Goal: Complete application form

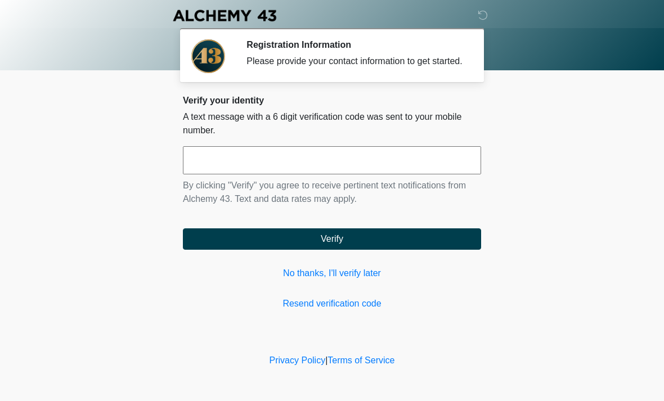
click at [366, 305] on div "Verify your identity A text message with a 6 digit verification code was sent t…" at bounding box center [332, 203] width 298 height 216
click at [421, 165] on input "text" at bounding box center [332, 160] width 298 height 28
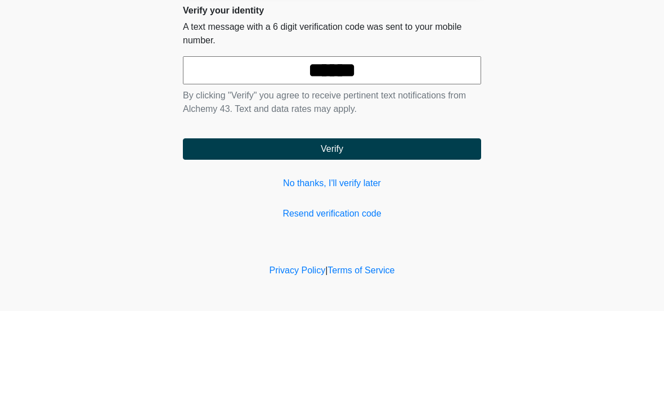
type input "******"
click at [351, 229] on button "Verify" at bounding box center [332, 239] width 298 height 21
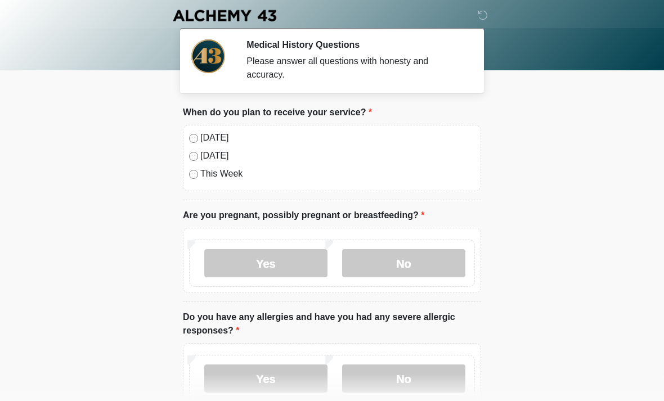
click at [208, 141] on label "[DATE]" at bounding box center [337, 138] width 275 height 14
click at [430, 266] on label "No" at bounding box center [403, 263] width 123 height 28
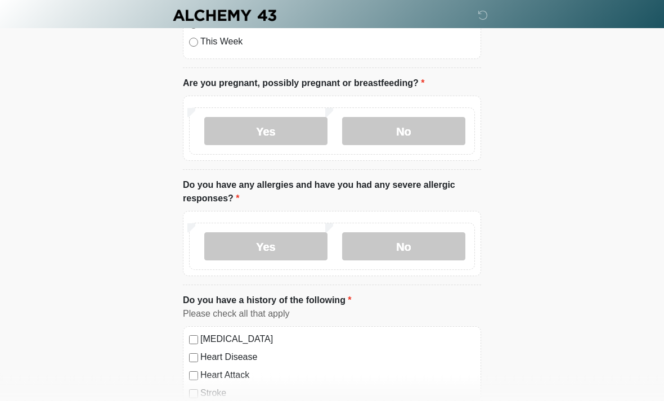
click at [435, 249] on label "No" at bounding box center [403, 247] width 123 height 28
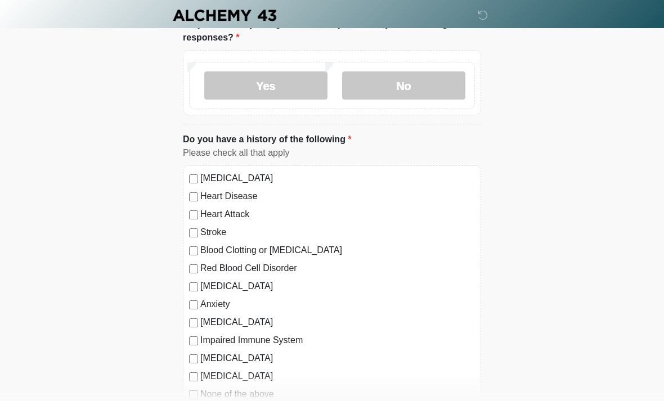
scroll to position [301, 0]
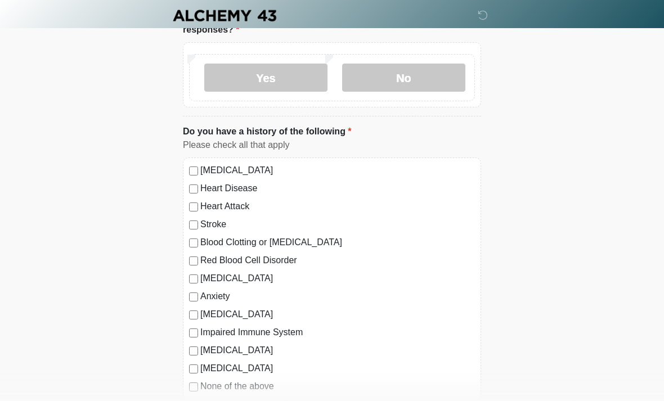
click at [450, 300] on label "Anxiety" at bounding box center [337, 297] width 275 height 14
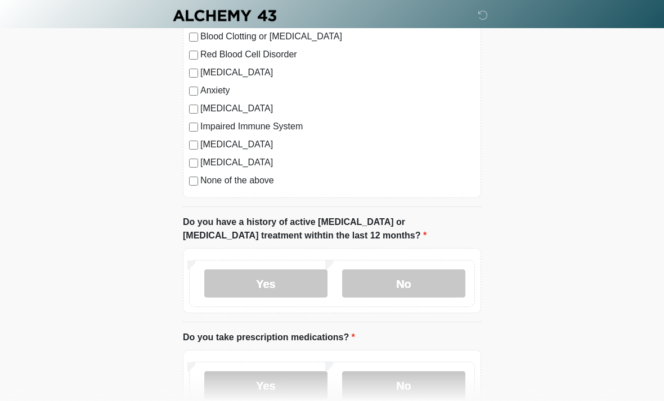
scroll to position [508, 0]
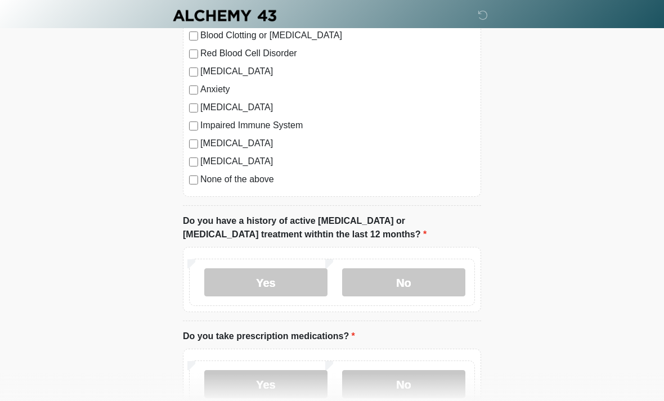
click at [444, 281] on label "No" at bounding box center [403, 283] width 123 height 28
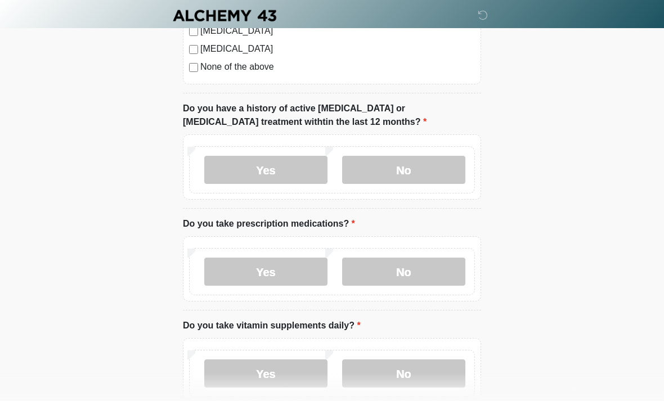
scroll to position [622, 0]
click at [290, 267] on label "Yes" at bounding box center [265, 271] width 123 height 28
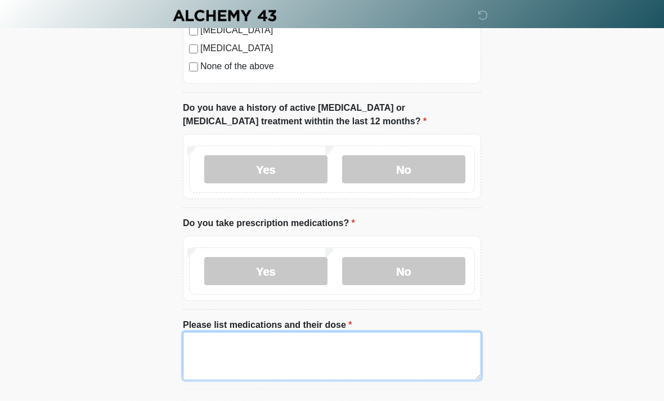
click at [305, 350] on textarea "Please list medications and their dose" at bounding box center [332, 356] width 298 height 48
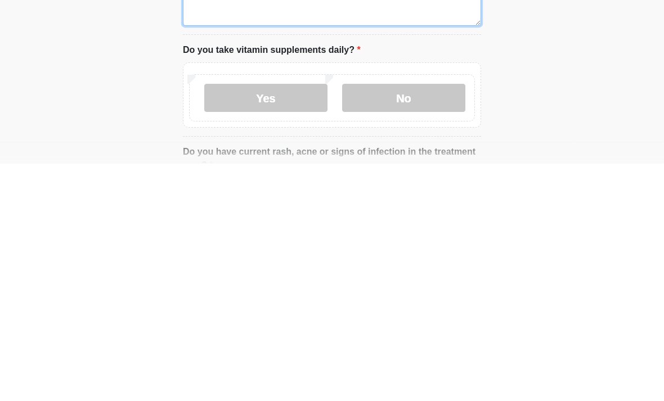
scroll to position [749, 0]
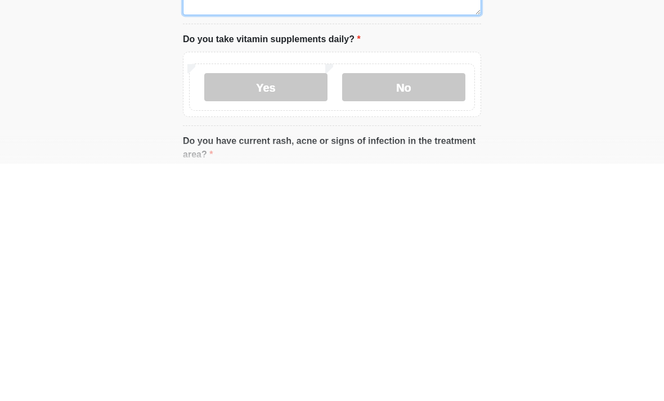
type textarea "**********"
click at [422, 311] on label "No" at bounding box center [403, 325] width 123 height 28
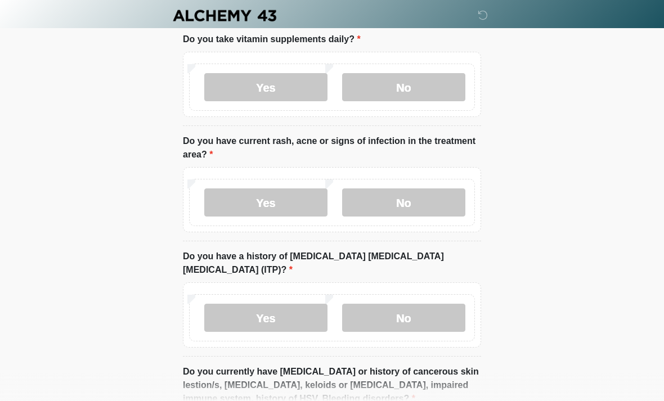
click at [415, 191] on label "No" at bounding box center [403, 203] width 123 height 28
click at [417, 306] on label "No" at bounding box center [403, 318] width 123 height 28
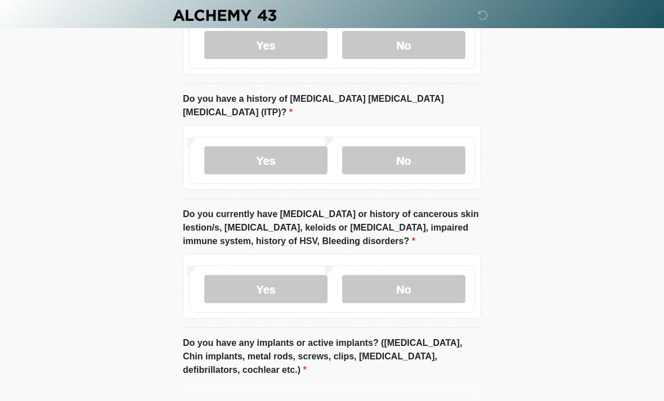
click at [411, 276] on label "No" at bounding box center [403, 290] width 123 height 28
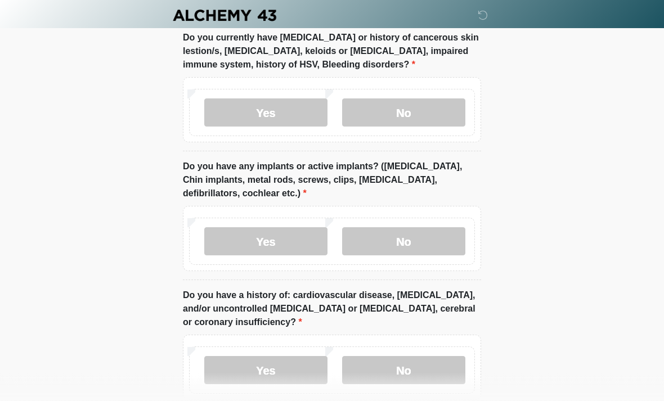
click at [415, 228] on label "No" at bounding box center [403, 242] width 123 height 28
click at [421, 364] on label "No" at bounding box center [403, 370] width 123 height 28
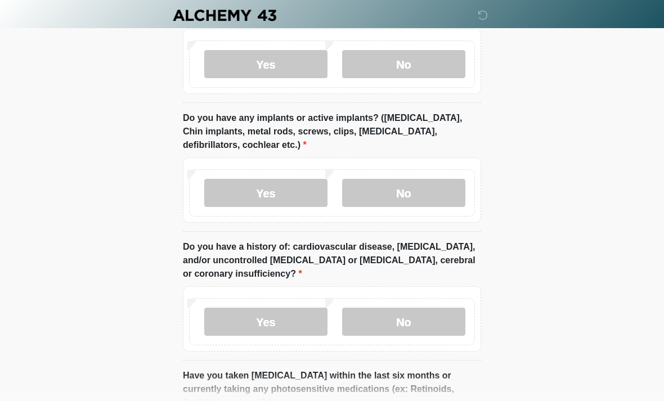
scroll to position [1496, 0]
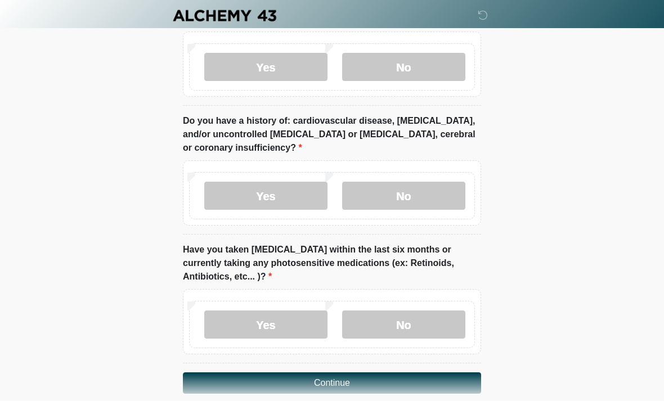
click at [281, 313] on label "Yes" at bounding box center [265, 325] width 123 height 28
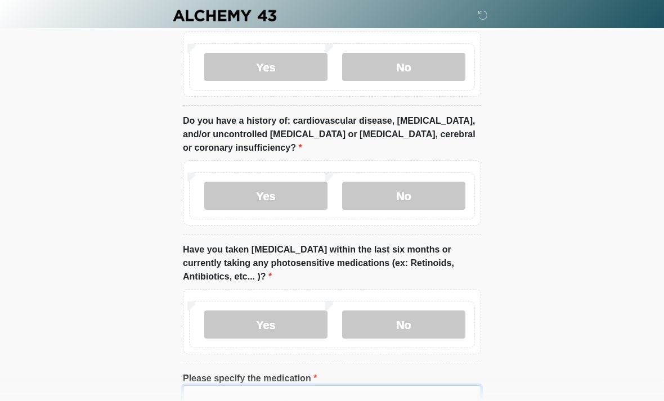
click at [322, 386] on input "Please specify the medication" at bounding box center [332, 396] width 298 height 21
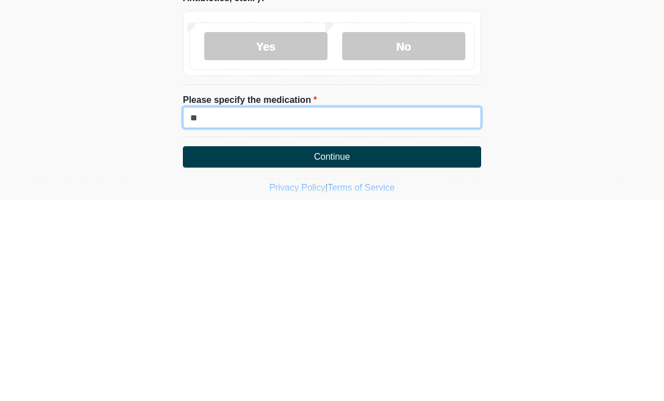
type input "*"
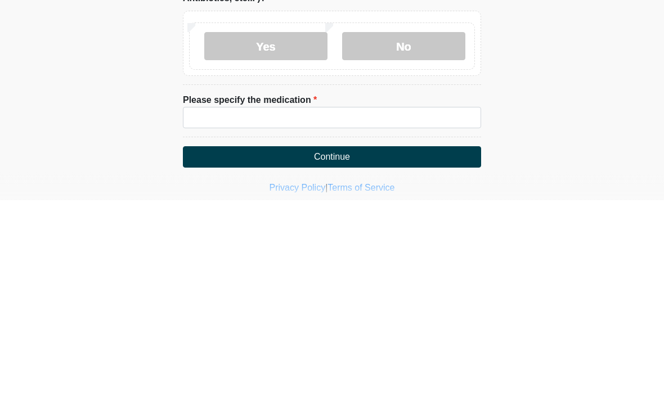
click at [421, 234] on label "No" at bounding box center [403, 248] width 123 height 28
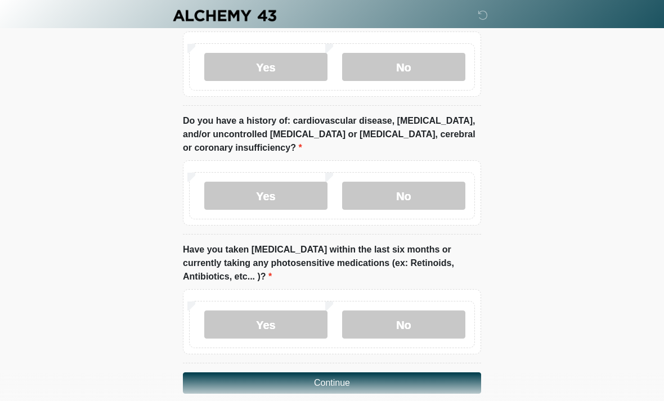
click at [353, 373] on button "Continue" at bounding box center [332, 383] width 298 height 21
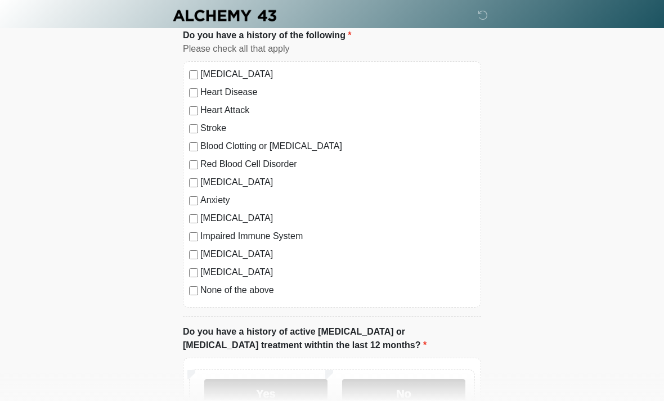
scroll to position [0, 0]
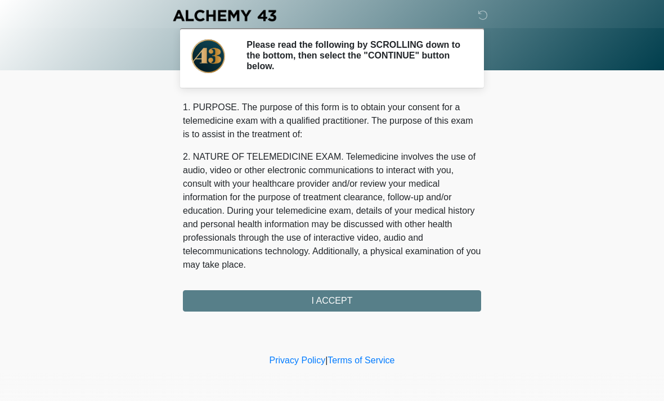
click at [363, 303] on div "1. PURPOSE. The purpose of this form is to obtain your consent for a telemedici…" at bounding box center [332, 206] width 298 height 211
click at [326, 299] on div "1. PURPOSE. The purpose of this form is to obtain your consent for a telemedici…" at bounding box center [332, 206] width 298 height 211
click at [350, 309] on div "1. PURPOSE. The purpose of this form is to obtain your consent for a telemedici…" at bounding box center [332, 206] width 298 height 211
click at [345, 301] on div "1. PURPOSE. The purpose of this form is to obtain your consent for a telemedici…" at bounding box center [332, 206] width 298 height 211
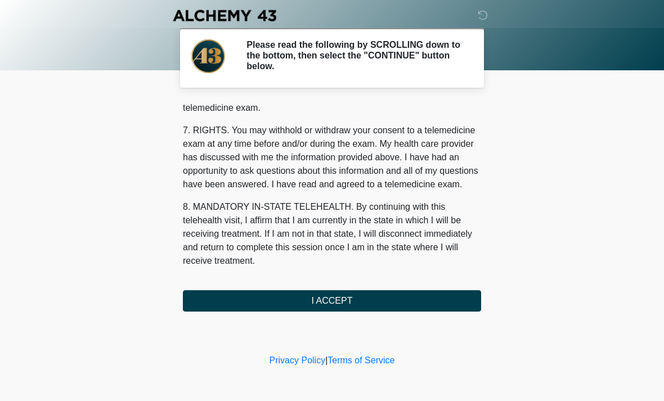
scroll to position [477, 0]
click at [329, 307] on button "I ACCEPT" at bounding box center [332, 301] width 298 height 21
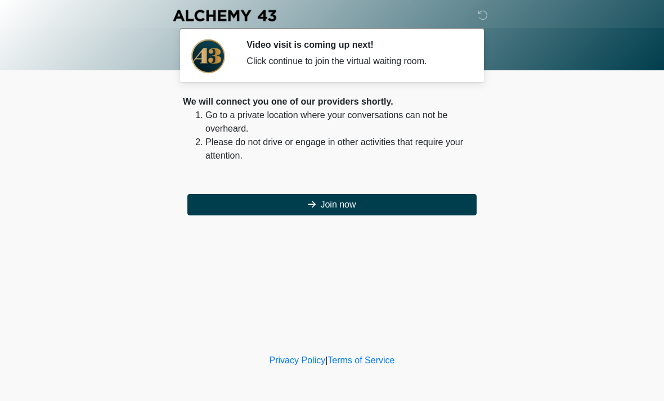
click at [329, 208] on button "Join now" at bounding box center [331, 204] width 289 height 21
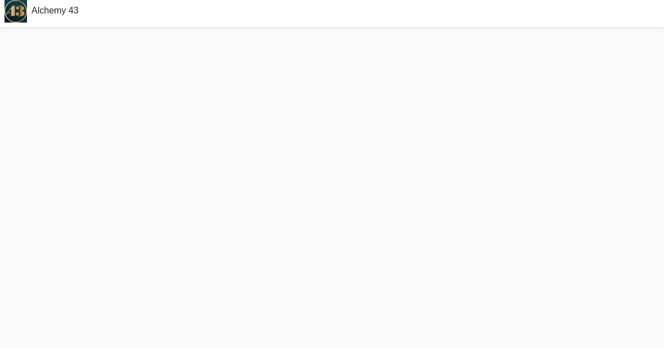
scroll to position [35, 0]
